Goal: Find specific page/section: Find specific page/section

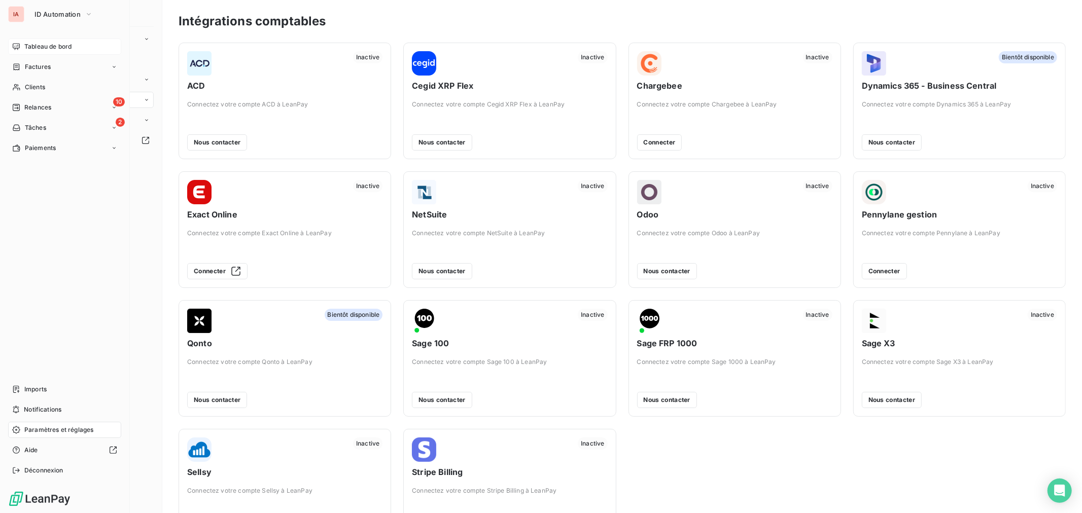
click at [53, 43] on span "Tableau de bord" at bounding box center [47, 46] width 47 height 9
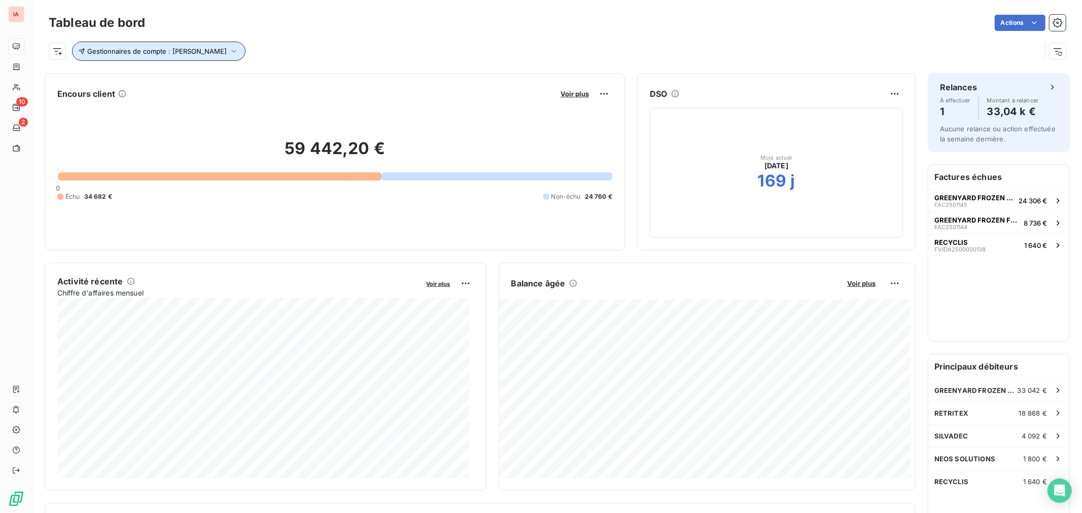
click at [229, 47] on icon "button" at bounding box center [234, 51] width 10 height 10
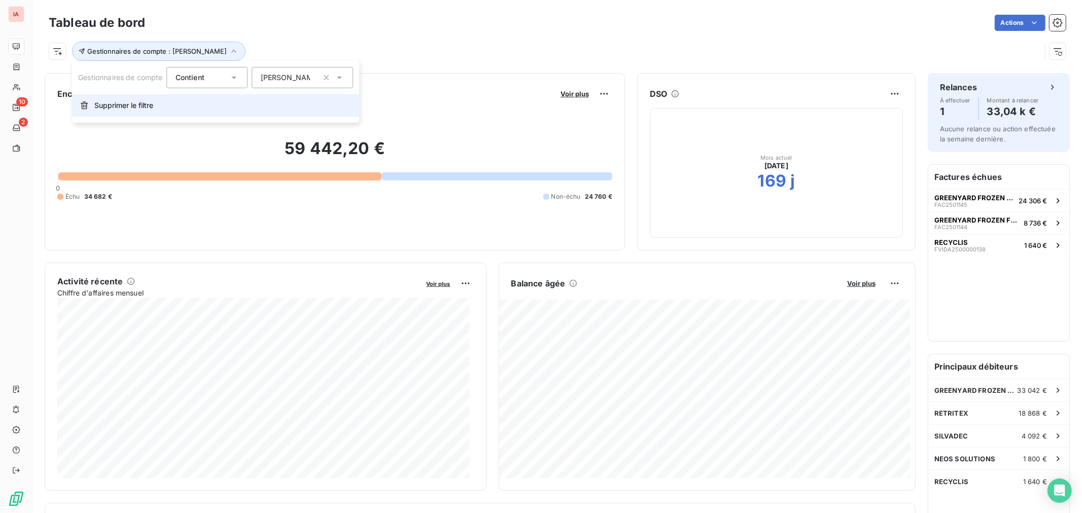
click at [144, 108] on span "Supprimer le filtre" at bounding box center [123, 105] width 59 height 10
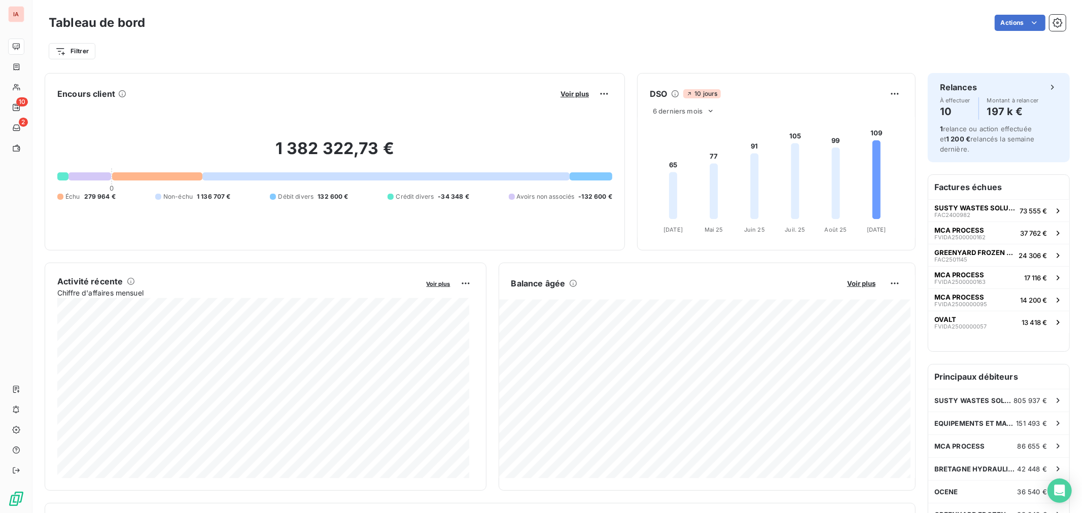
click at [591, 197] on span "-132 600 €" at bounding box center [595, 196] width 34 height 9
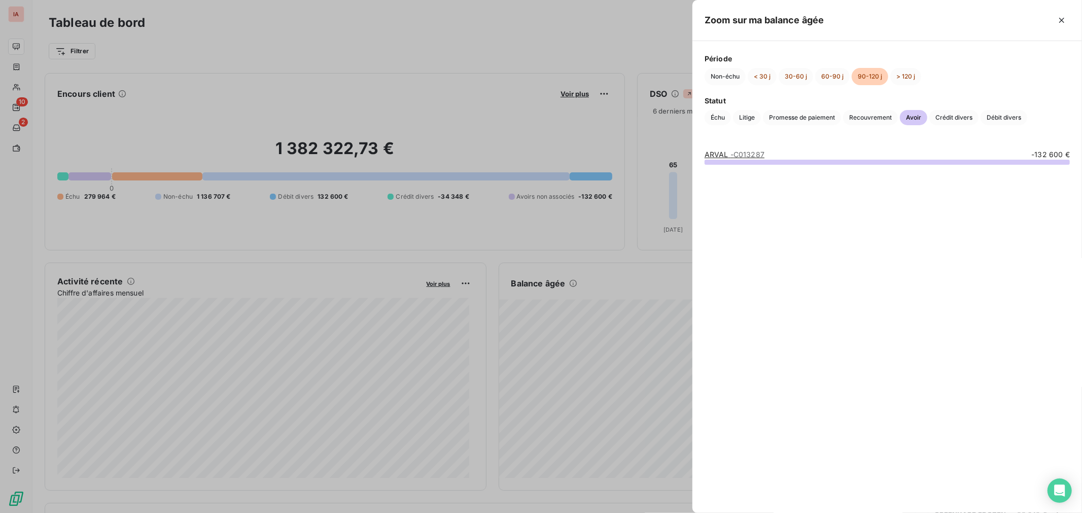
click at [925, 160] on div at bounding box center [886, 162] width 365 height 5
click at [730, 158] on span "- C013287" at bounding box center [747, 154] width 34 height 9
click at [749, 165] on div "ARVAL - C013287 -132 600 €" at bounding box center [886, 175] width 365 height 50
click at [1047, 159] on span "-132 600 €" at bounding box center [1051, 155] width 39 height 10
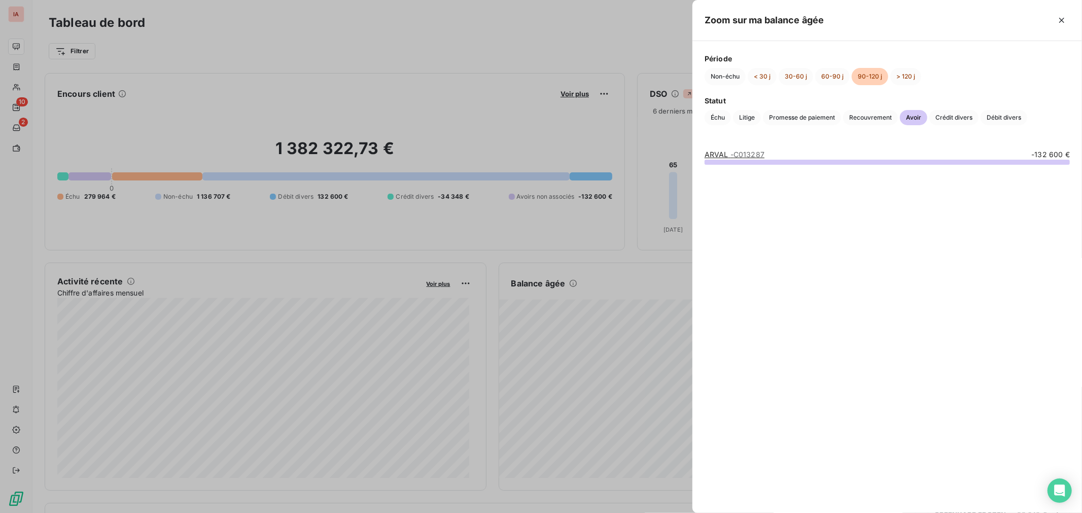
click at [1048, 150] on span "-132 600 €" at bounding box center [1051, 155] width 39 height 10
click at [1047, 164] on div at bounding box center [886, 162] width 365 height 5
click at [733, 153] on span "- C013287" at bounding box center [747, 154] width 34 height 9
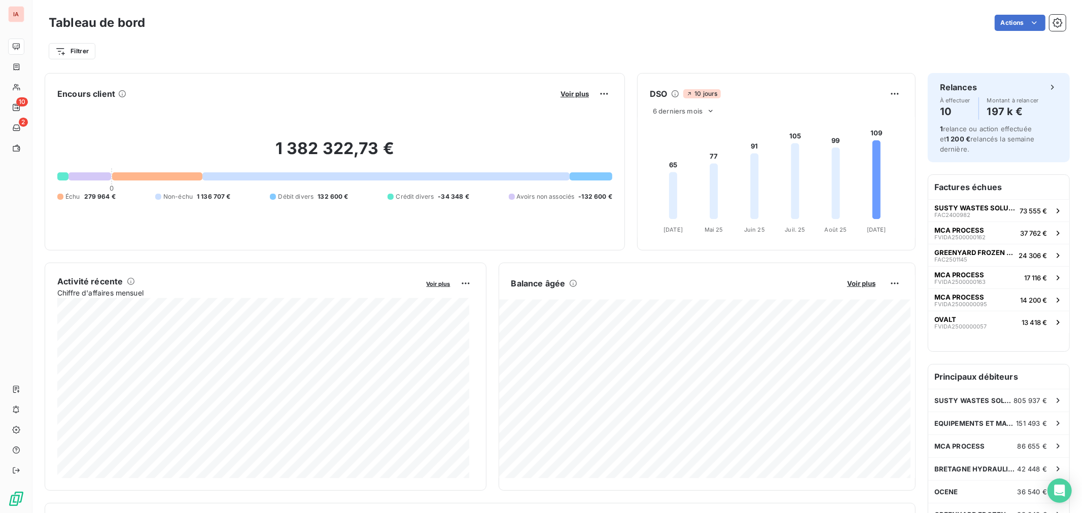
click at [391, 193] on div "Crédit divers" at bounding box center [410, 196] width 46 height 9
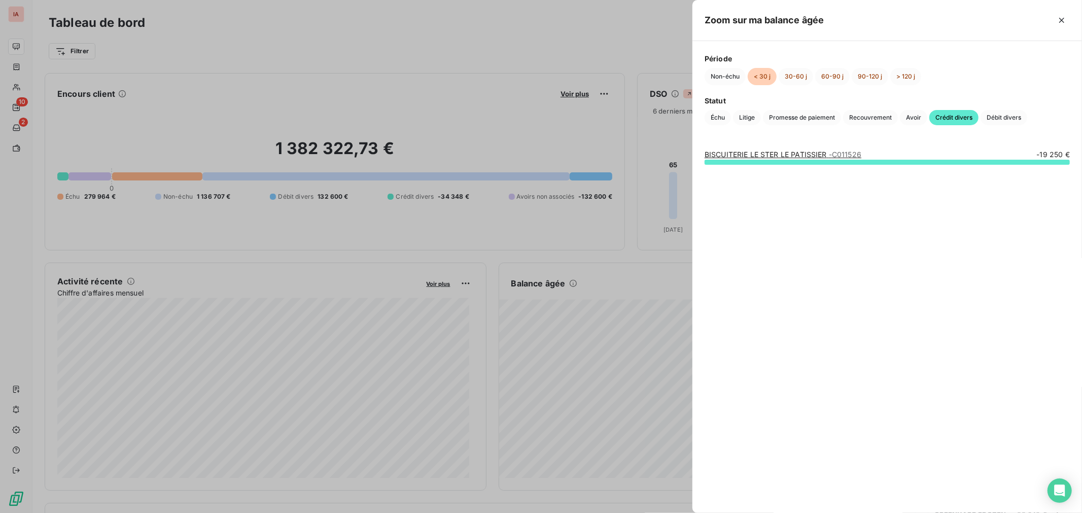
click at [635, 336] on div at bounding box center [541, 256] width 1082 height 513
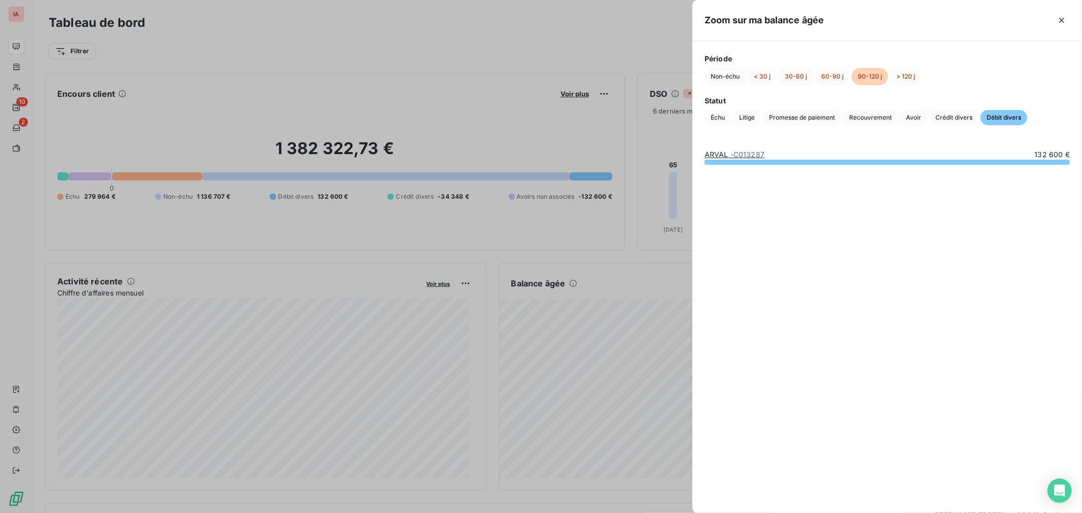
click at [746, 163] on div at bounding box center [886, 162] width 365 height 5
click at [1064, 17] on icon "button" at bounding box center [1061, 20] width 10 height 10
